Goal: Navigation & Orientation: Find specific page/section

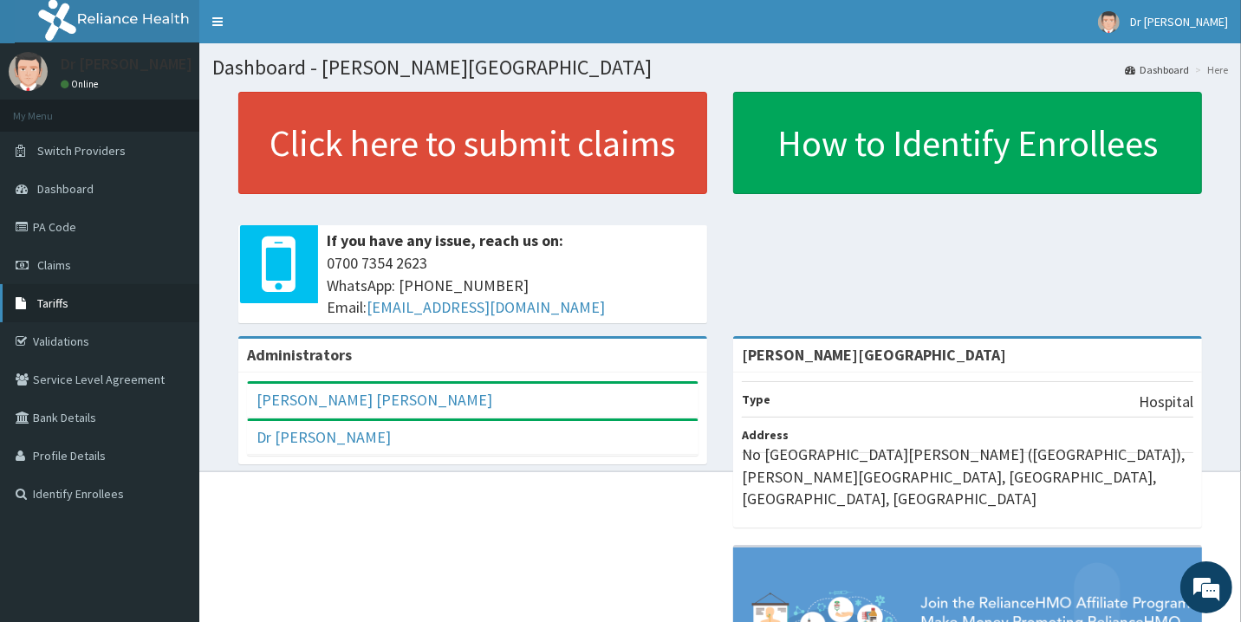
click at [70, 297] on link "Tariffs" at bounding box center [99, 303] width 199 height 38
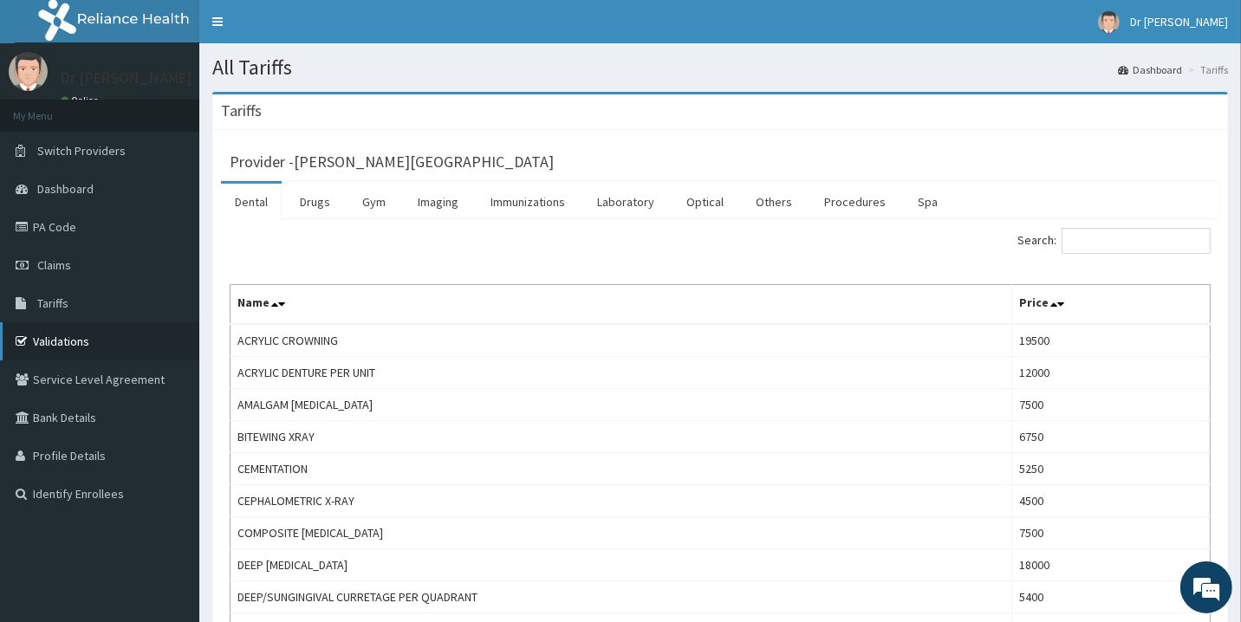
click at [75, 336] on link "Validations" at bounding box center [99, 341] width 199 height 38
